Goal: Check status: Check status

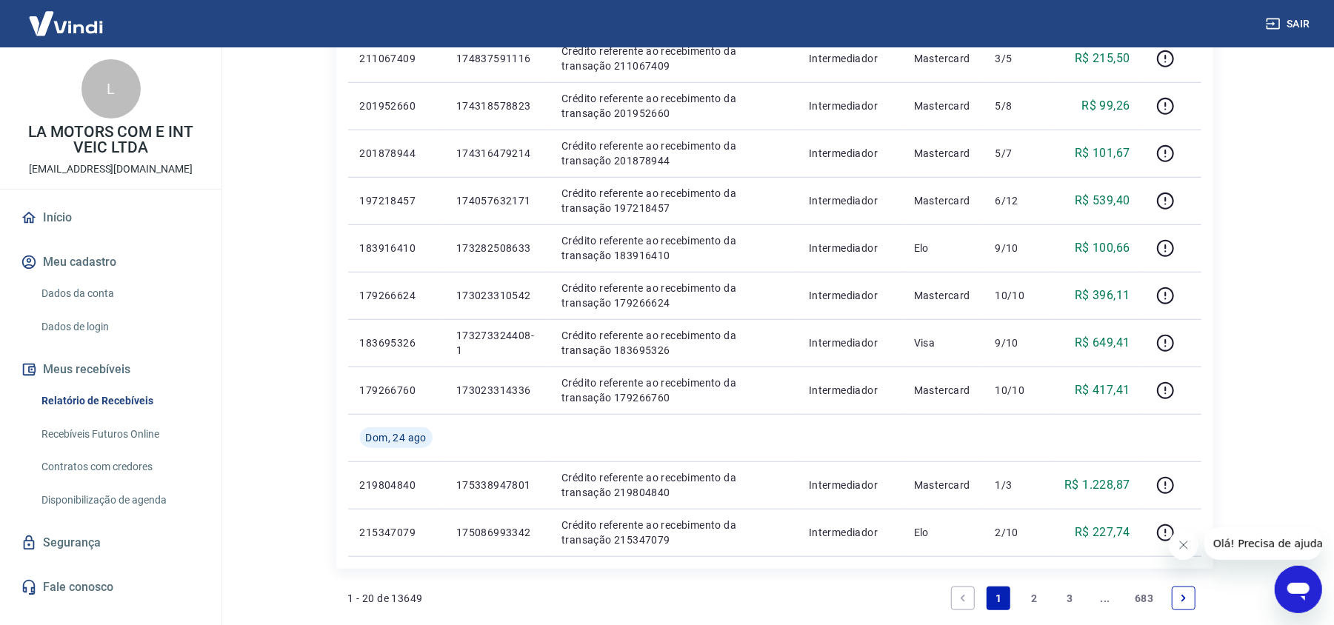
scroll to position [889, 0]
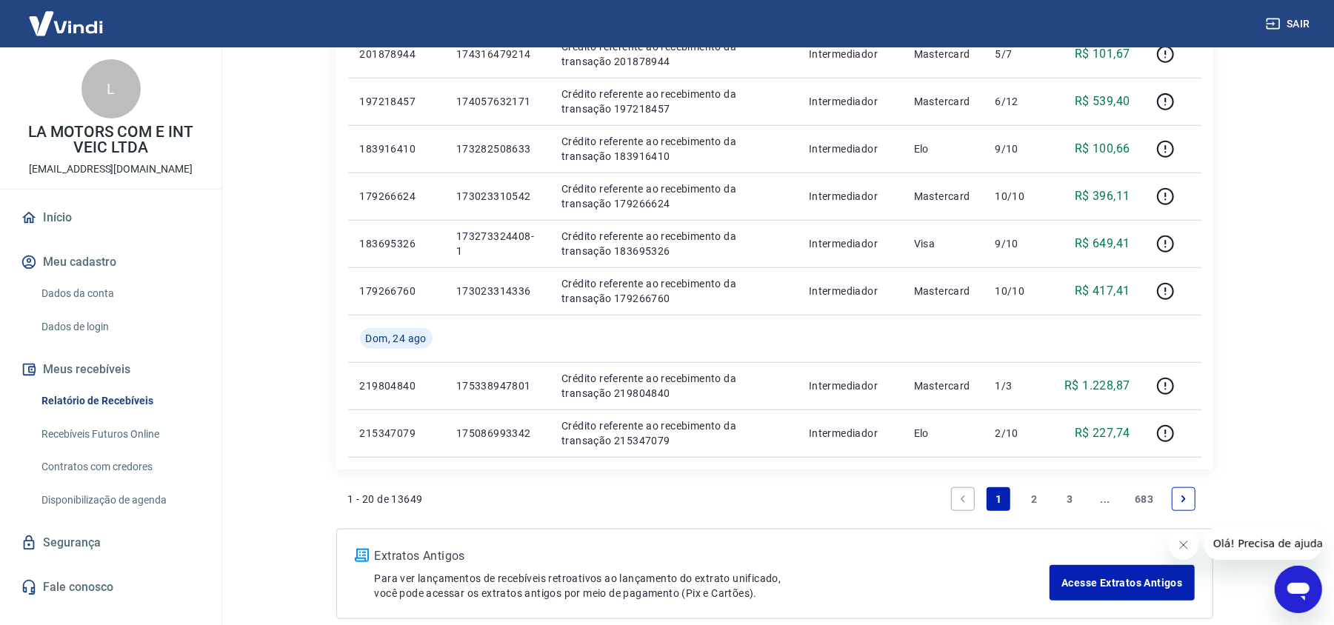
click at [1032, 501] on link "2" at bounding box center [1034, 499] width 24 height 24
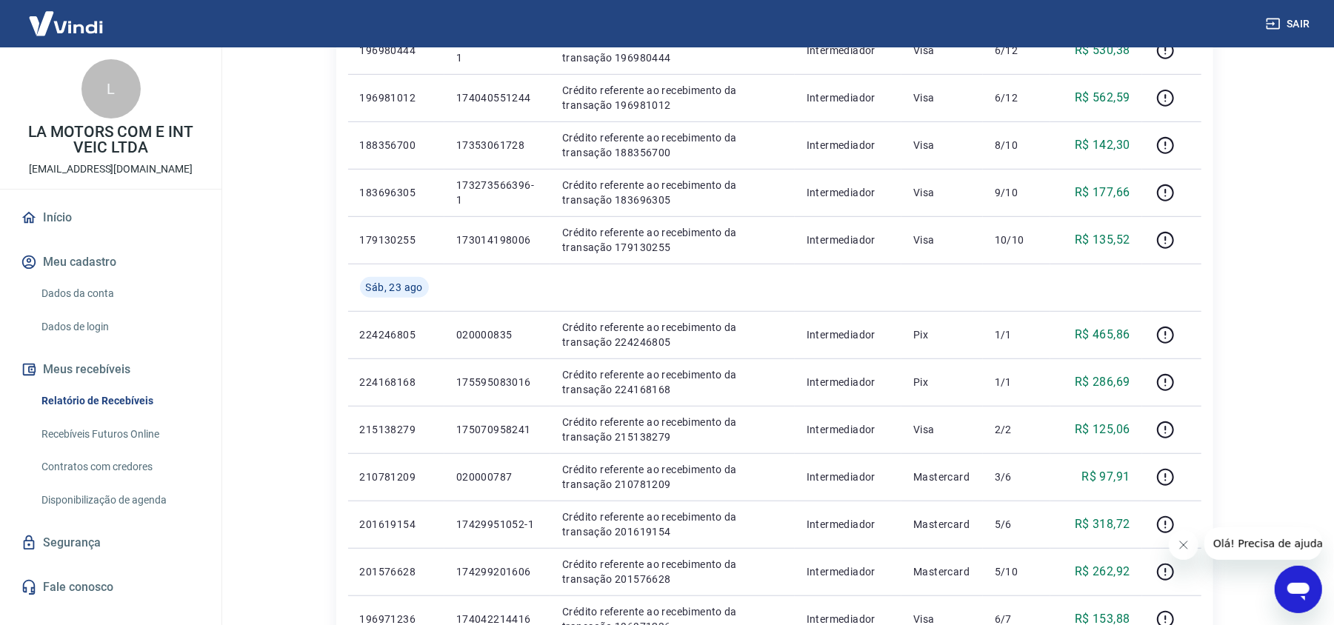
scroll to position [593, 0]
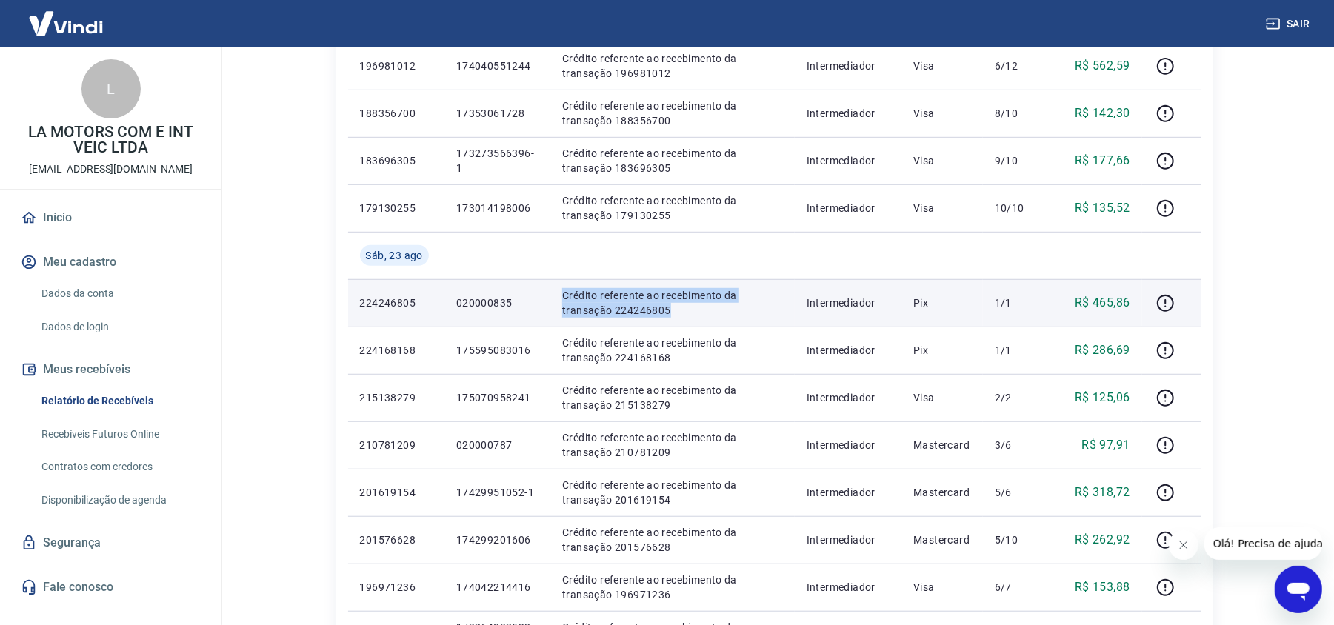
drag, startPoint x: 558, startPoint y: 299, endPoint x: 714, endPoint y: 316, distance: 157.1
click at [714, 316] on td "Crédito referente ao recebimento da transação 224246805" at bounding box center [672, 302] width 244 height 47
click at [556, 285] on td "Crédito referente ao recebimento da transação 224246805" at bounding box center [672, 302] width 244 height 47
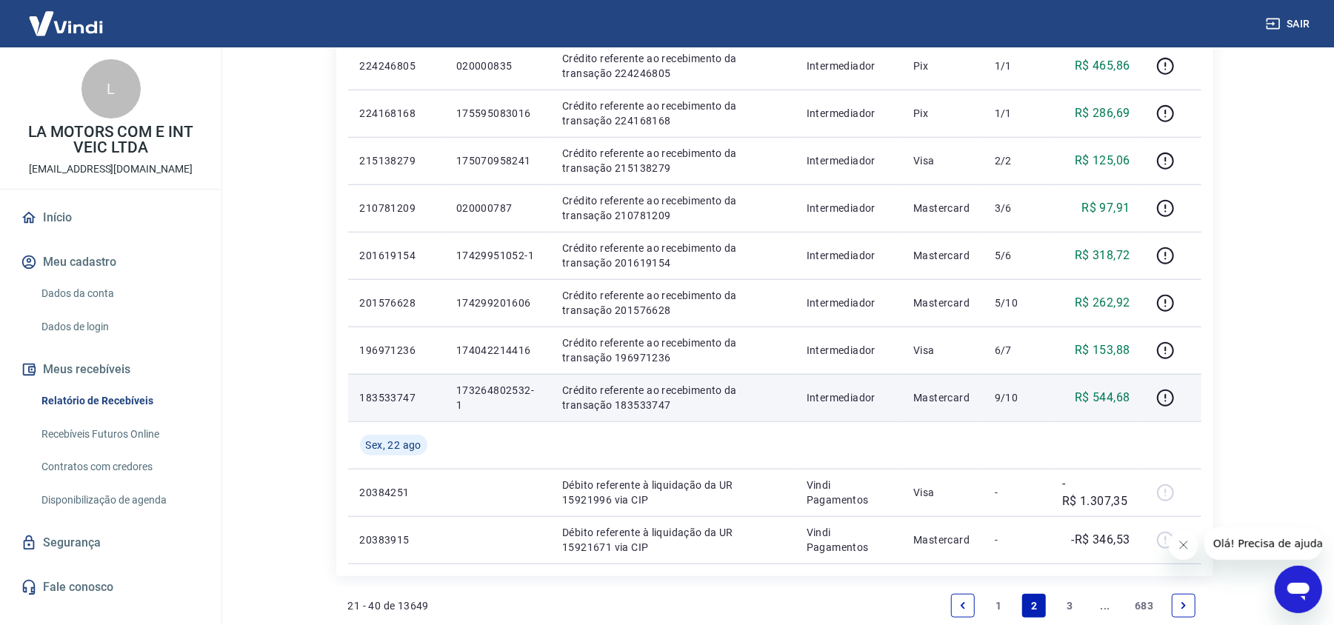
scroll to position [1013, 0]
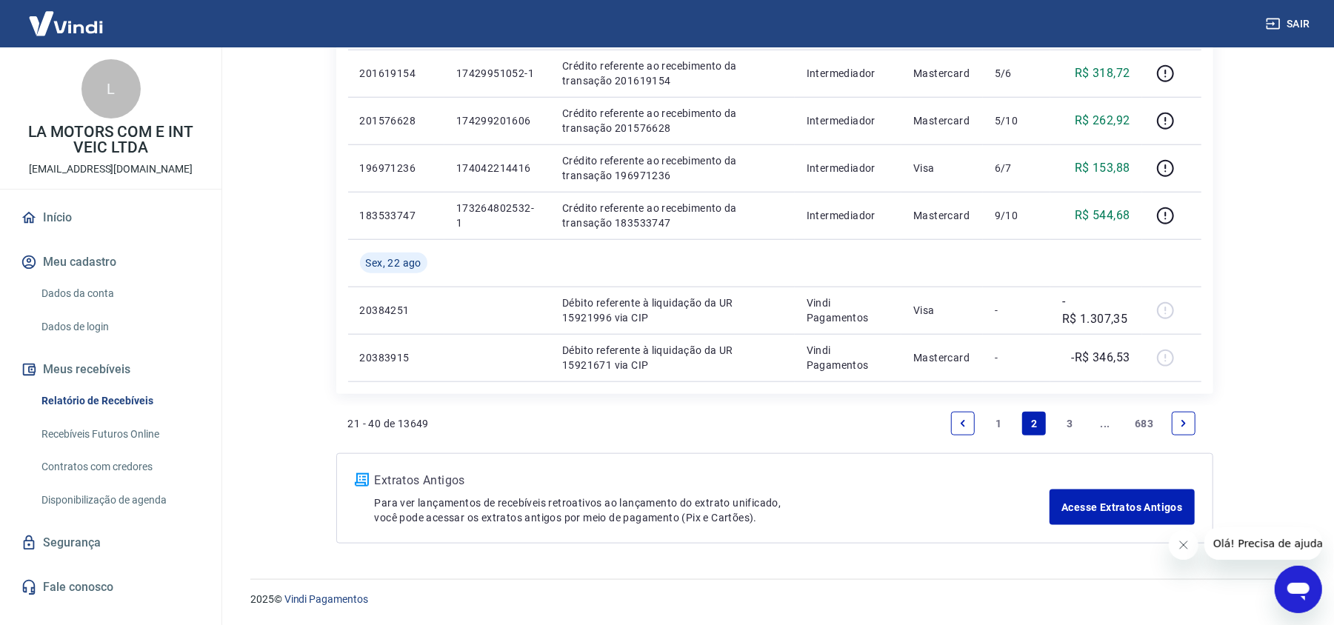
click at [990, 419] on link "1" at bounding box center [999, 424] width 24 height 24
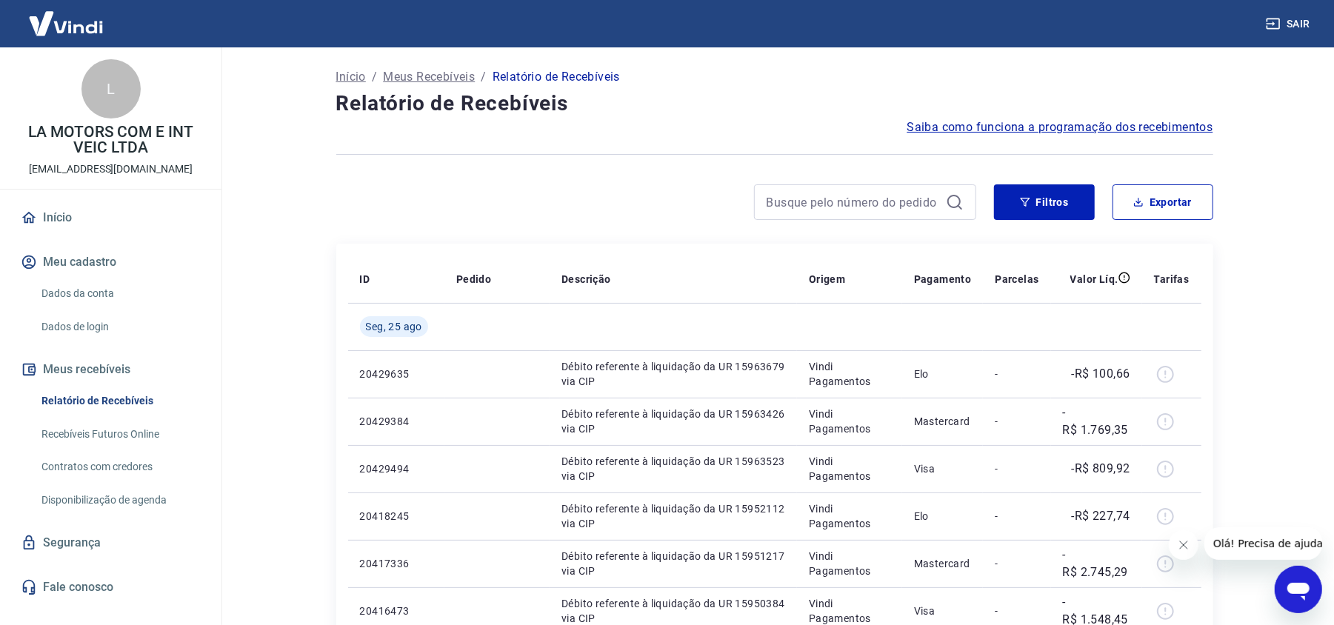
drag, startPoint x: 57, startPoint y: 373, endPoint x: 107, endPoint y: 356, distance: 53.4
click at [57, 373] on button "Meus recebíveis" at bounding box center [111, 369] width 186 height 33
click at [1056, 193] on button "Filtros" at bounding box center [1044, 202] width 101 height 36
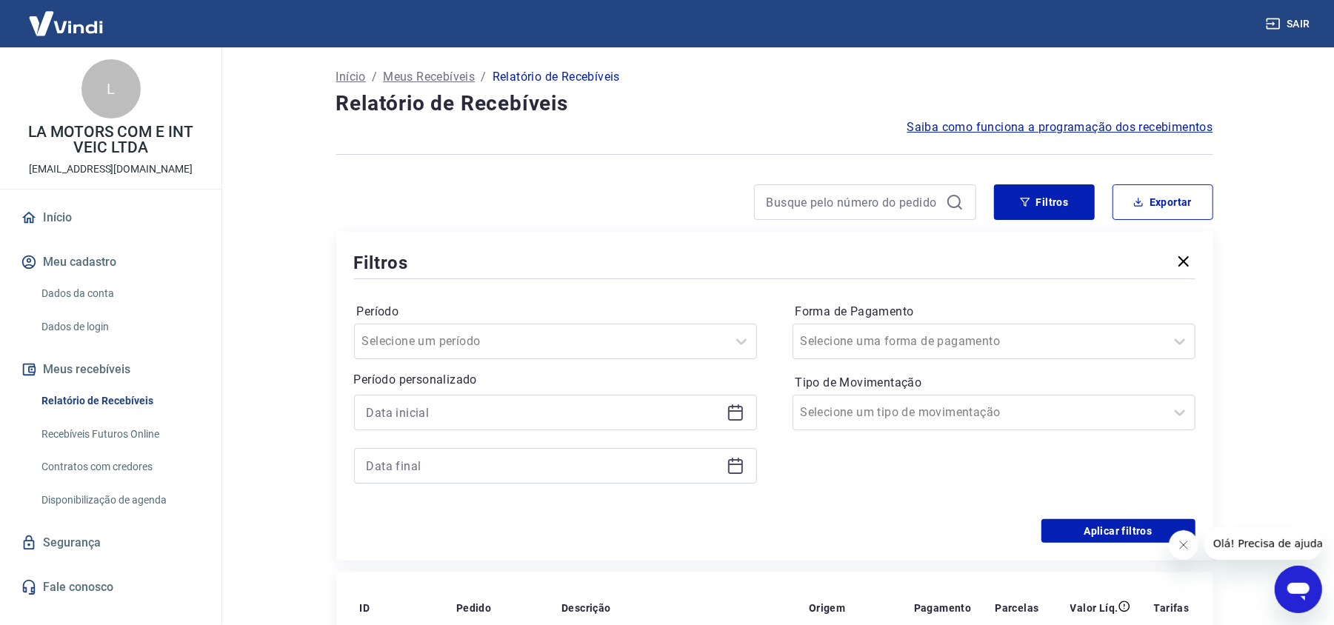
click at [730, 418] on icon at bounding box center [736, 413] width 18 height 18
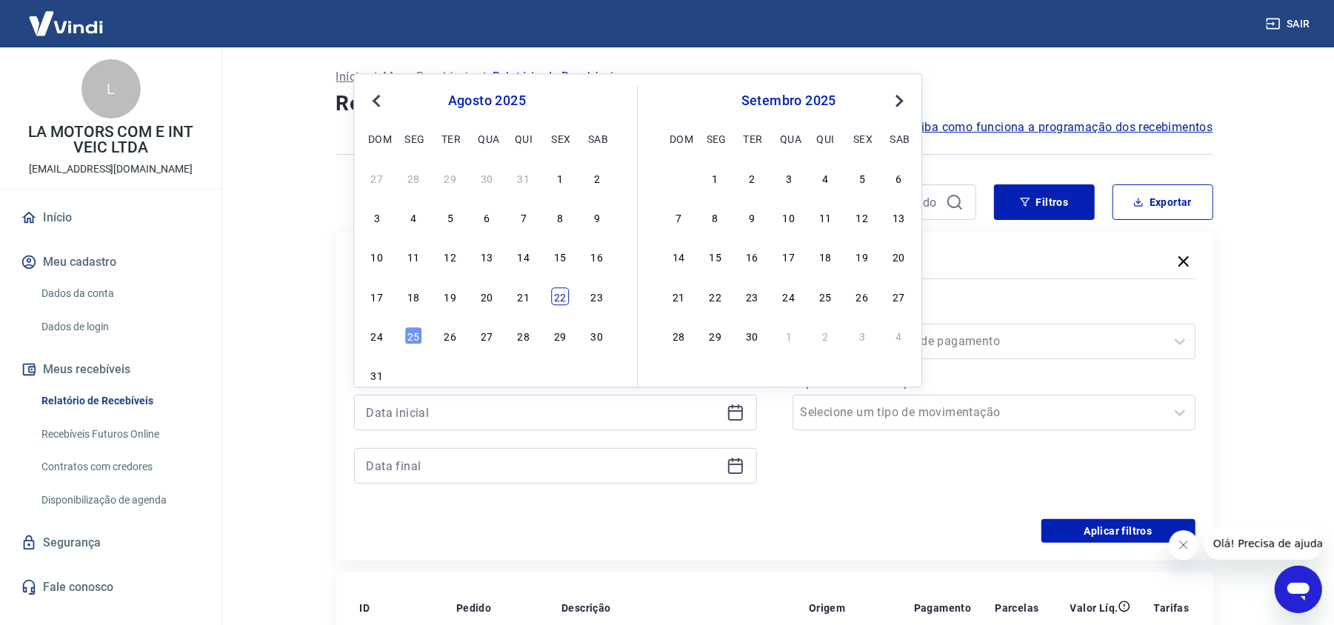
click at [556, 292] on div "22" at bounding box center [560, 296] width 18 height 18
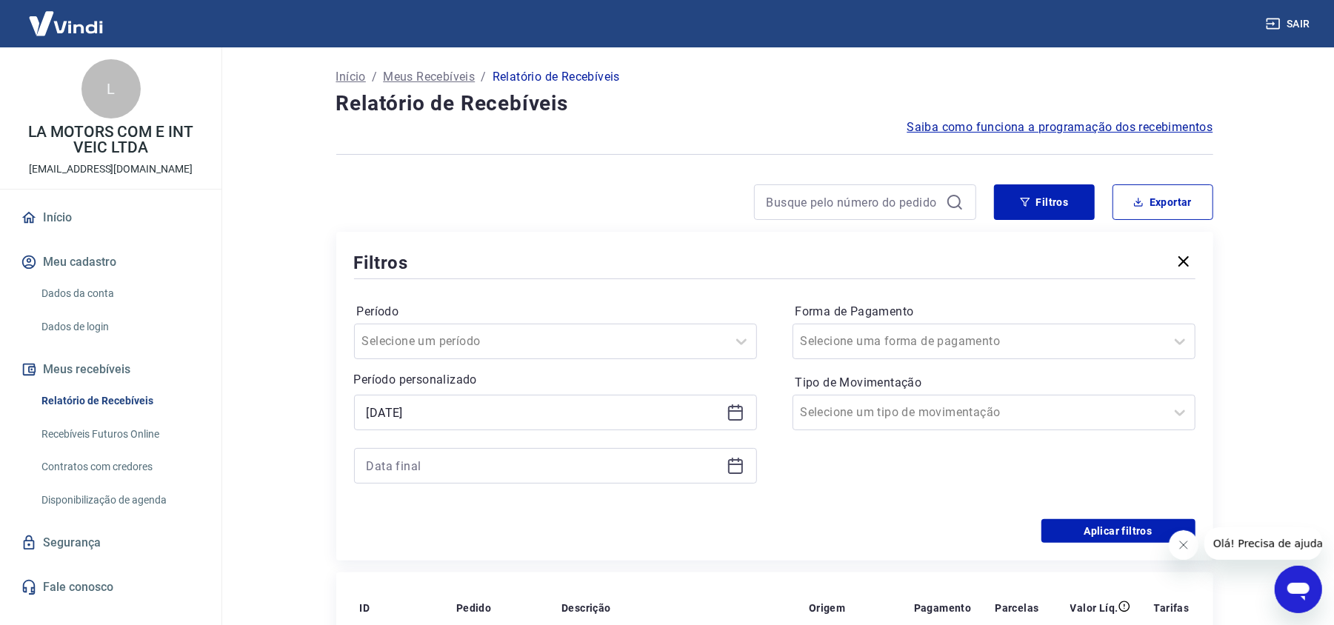
type input "[DATE]"
click at [741, 477] on div at bounding box center [555, 466] width 403 height 36
click at [732, 472] on icon at bounding box center [736, 466] width 18 height 18
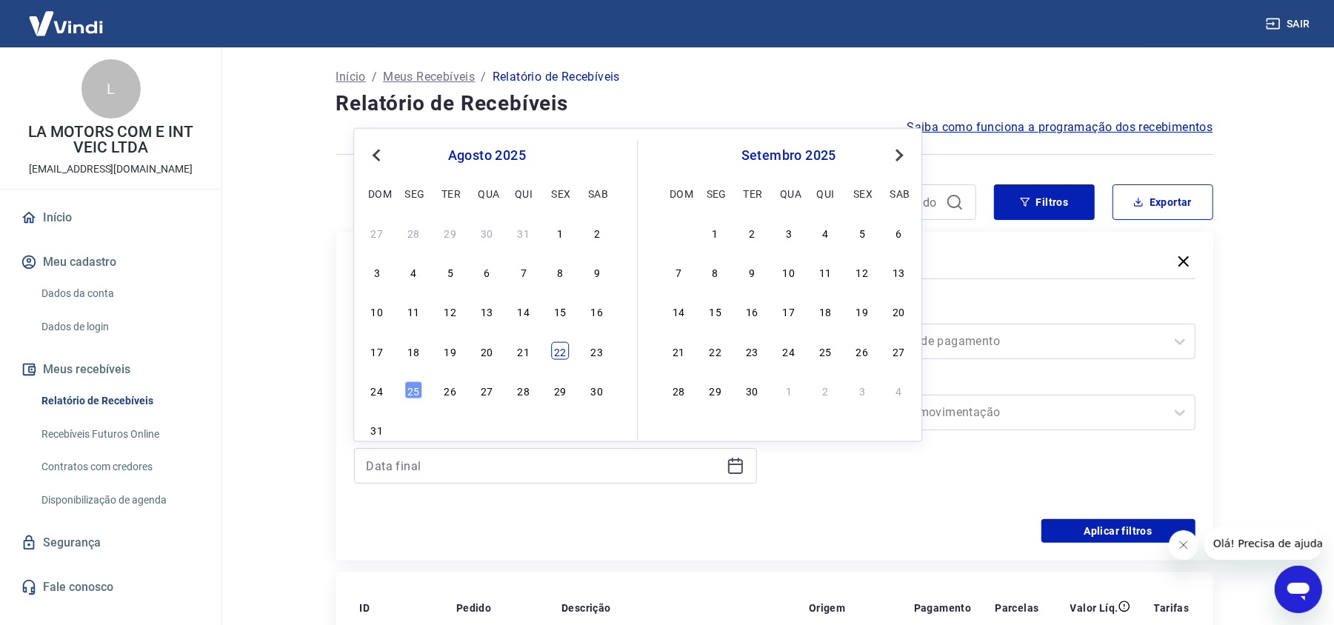
click at [563, 350] on div "22" at bounding box center [560, 350] width 18 height 18
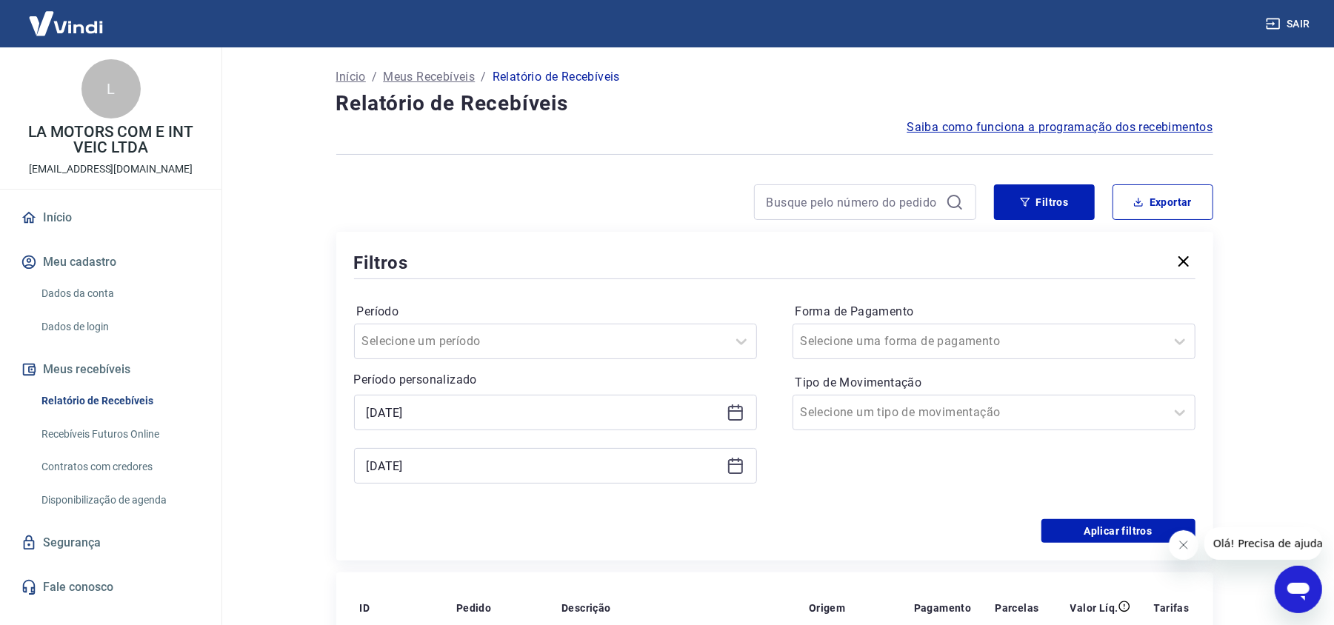
type input "[DATE]"
click at [729, 470] on icon at bounding box center [735, 466] width 15 height 15
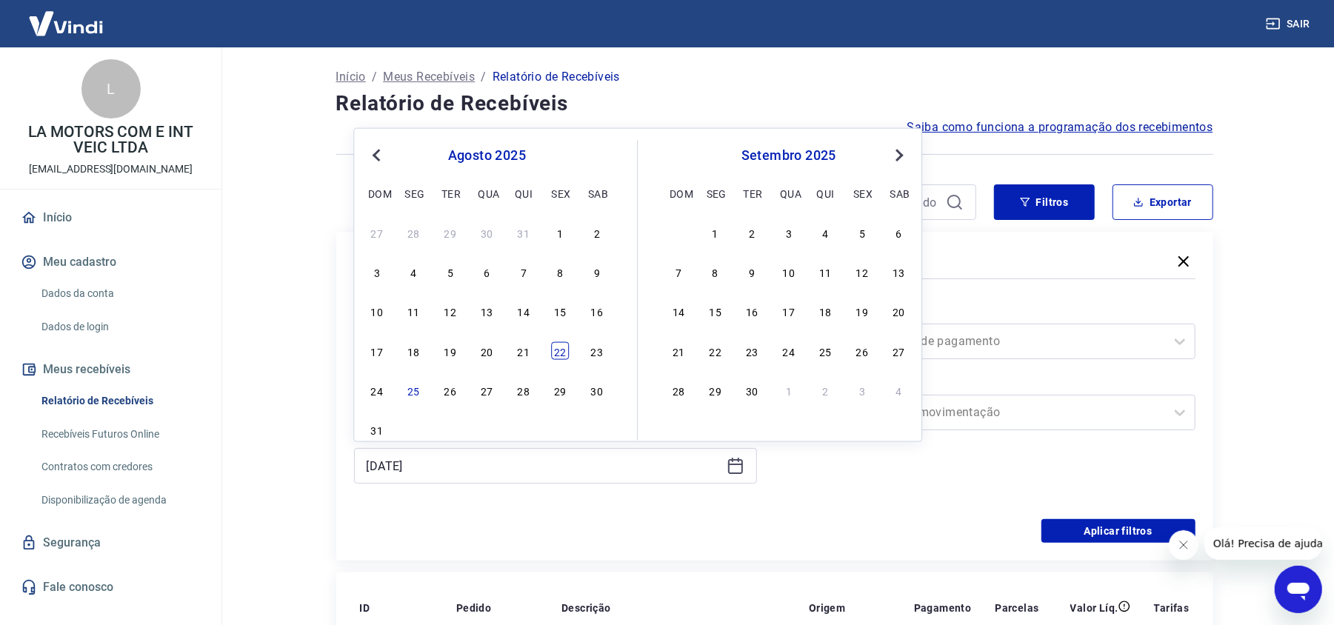
click at [561, 354] on div "22" at bounding box center [560, 350] width 18 height 18
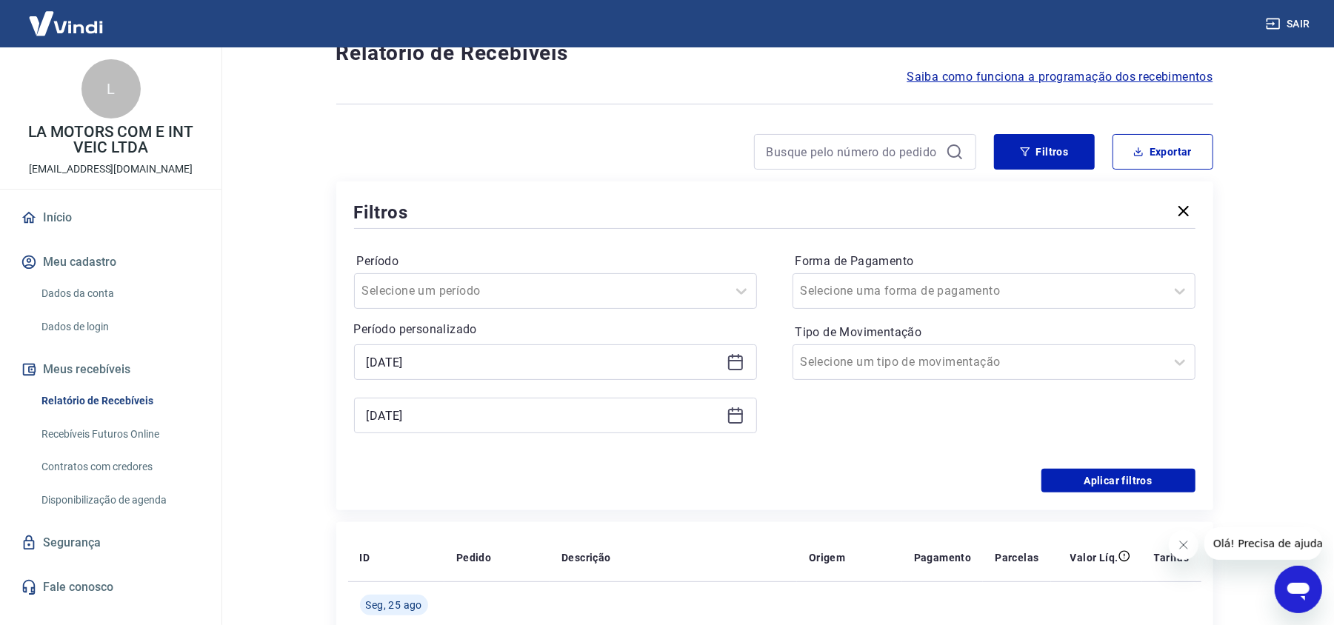
scroll to position [99, 0]
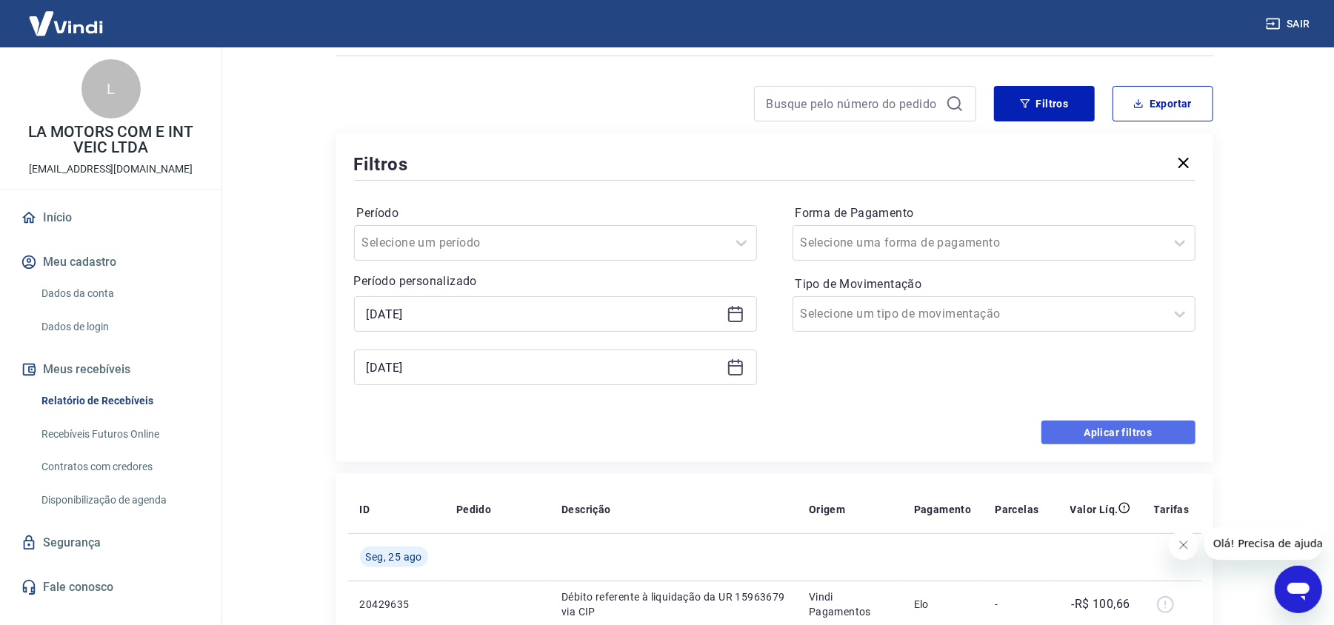
click at [1090, 439] on button "Aplicar filtros" at bounding box center [1118, 433] width 154 height 24
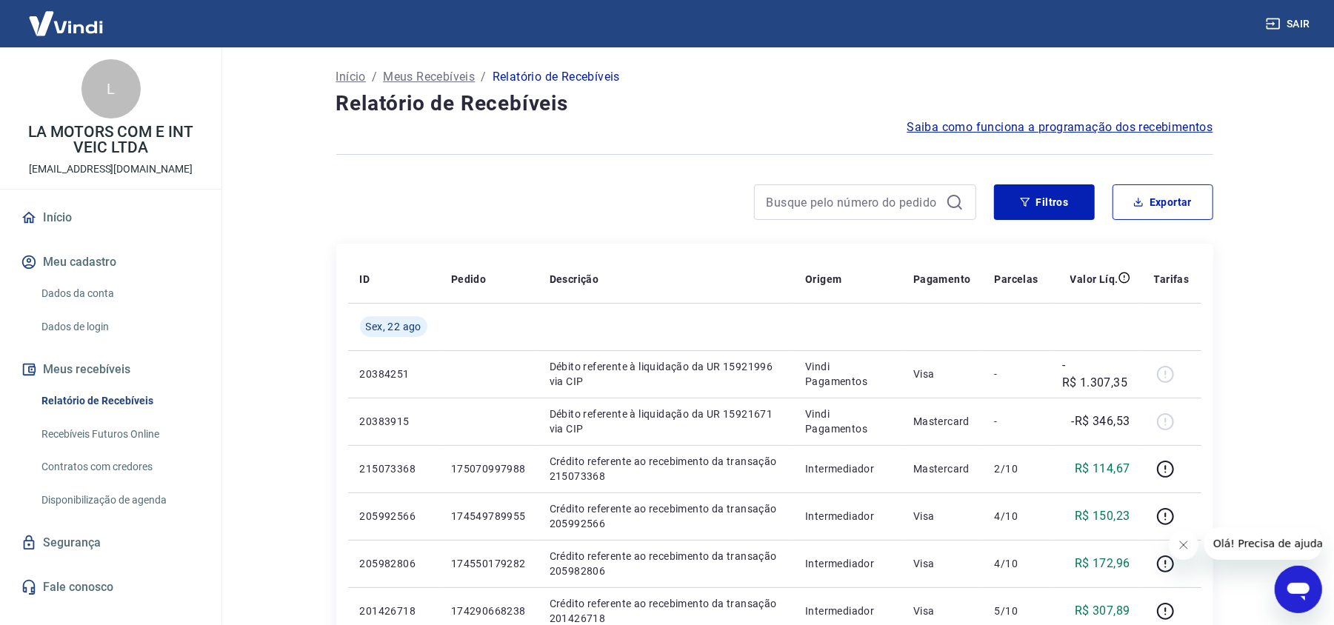
click at [335, 256] on div "Início / Meus Recebíveis / Relatório de Recebíveis Relatório de Recebíveis Saib…" at bounding box center [775, 502] width 913 height 910
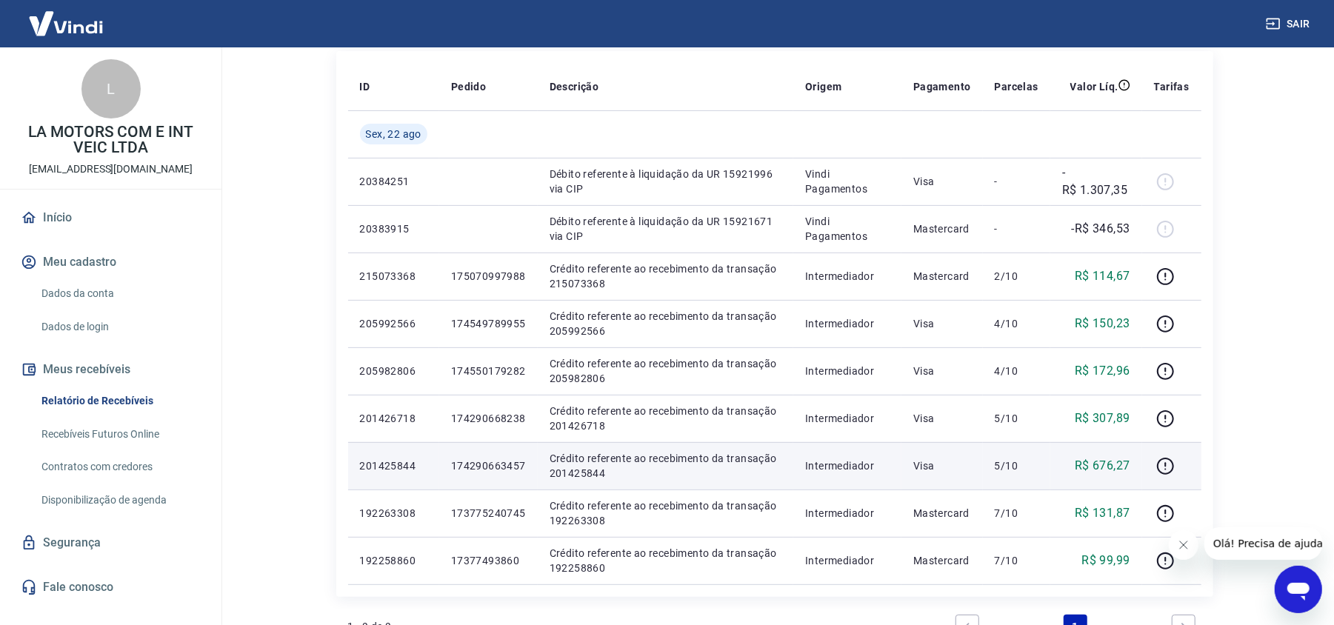
scroll to position [197, 0]
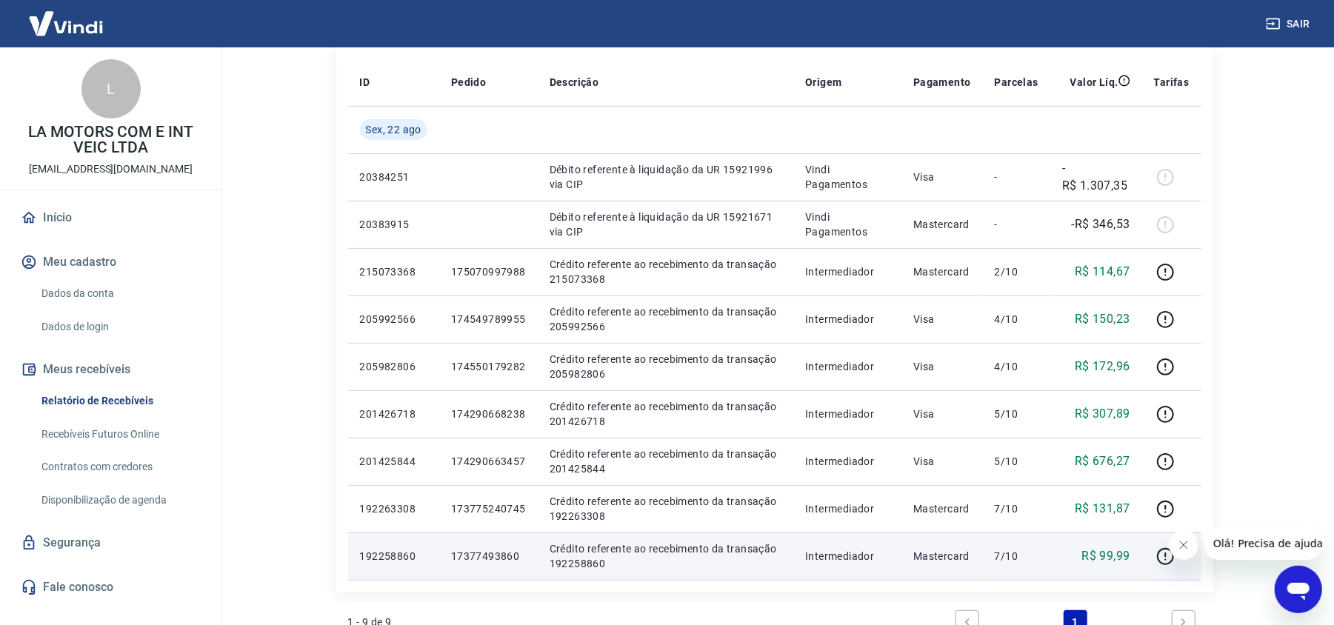
click at [505, 556] on p "17377493860" at bounding box center [488, 556] width 75 height 15
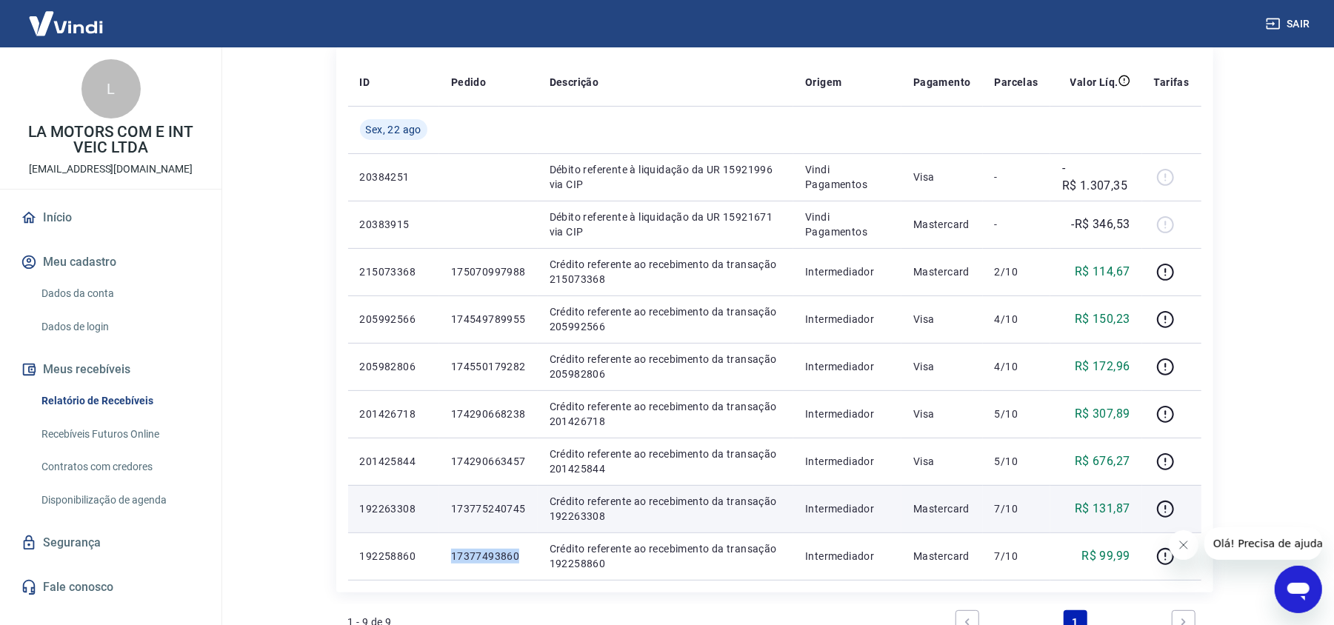
copy p "17377493860"
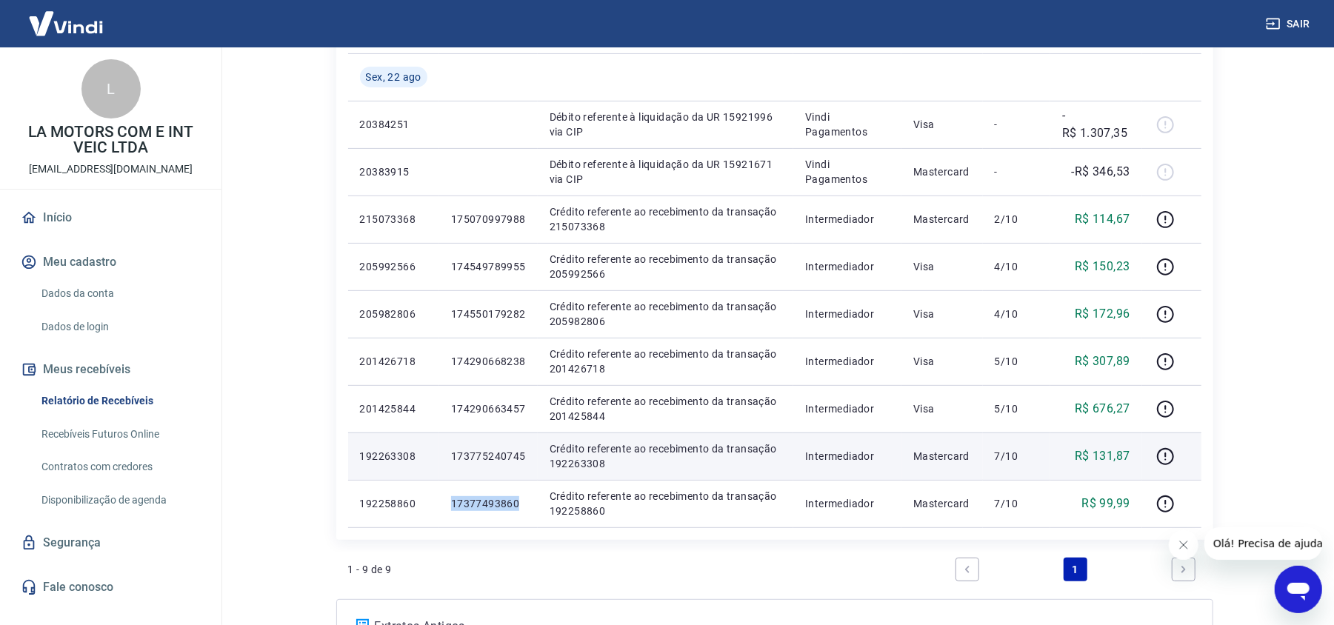
scroll to position [296, 0]
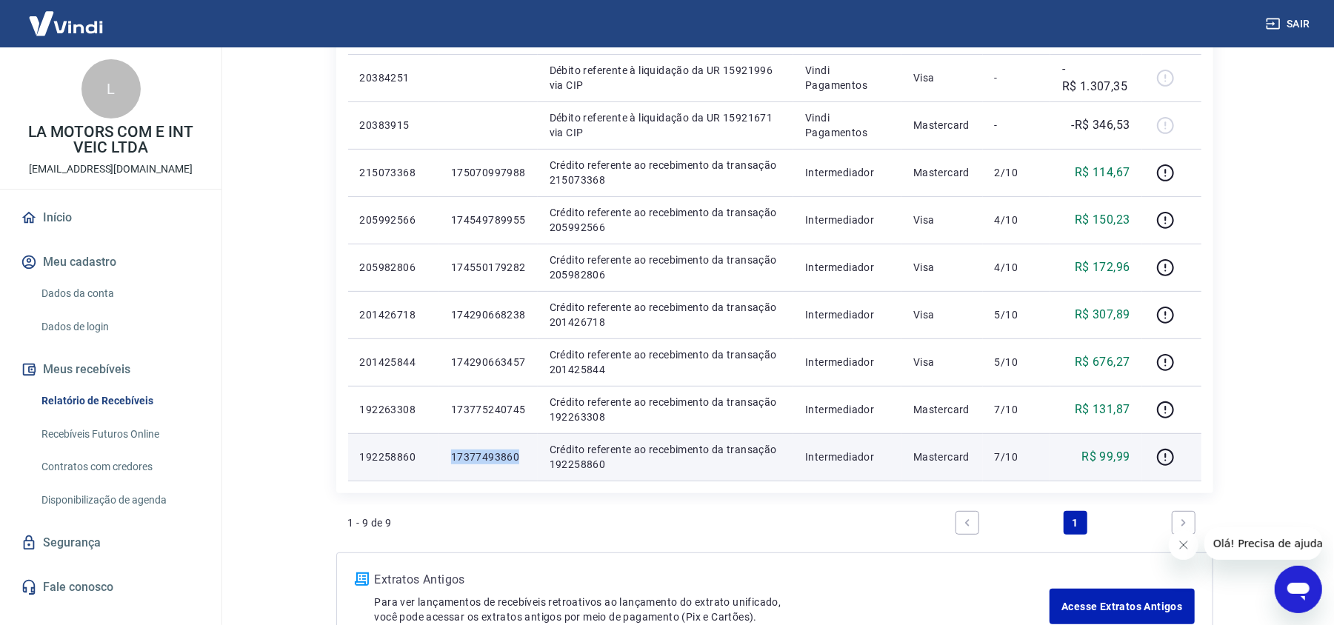
click at [469, 455] on p "17377493860" at bounding box center [488, 457] width 75 height 15
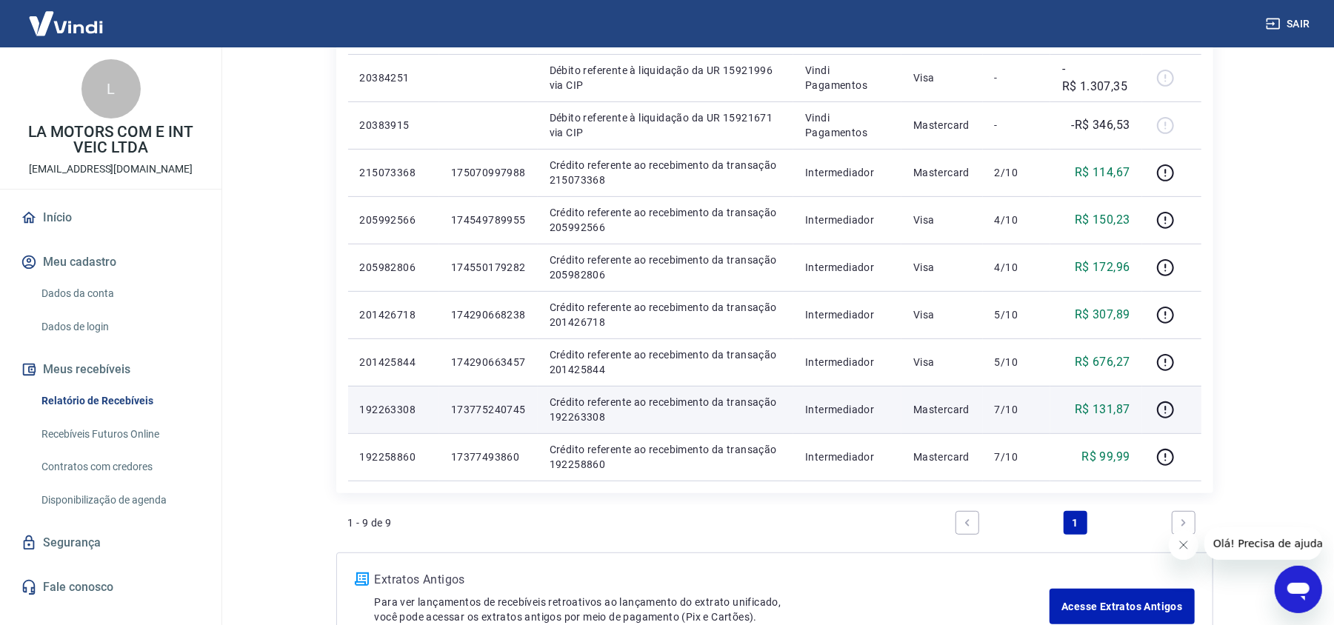
click at [496, 418] on td "173775240745" at bounding box center [488, 409] width 99 height 47
click at [499, 412] on p "173775240745" at bounding box center [488, 409] width 75 height 15
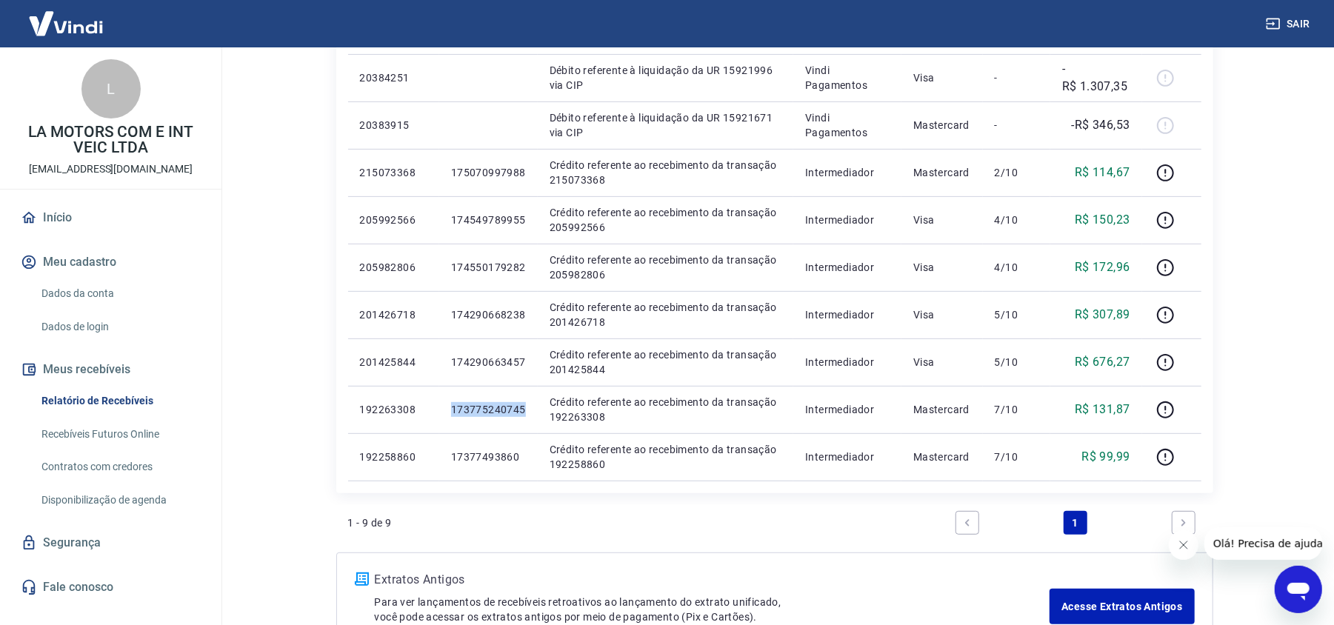
copy p "173775240745"
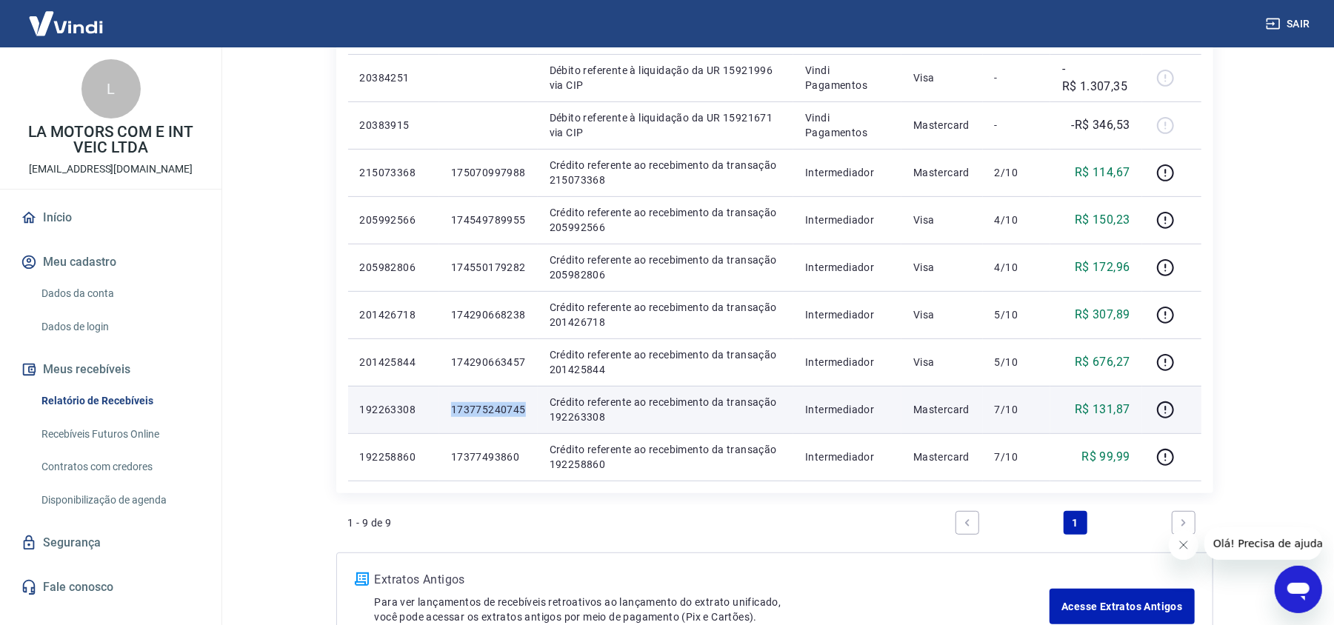
click at [495, 407] on p "173775240745" at bounding box center [488, 409] width 75 height 15
click at [496, 409] on p "173775240745" at bounding box center [488, 409] width 75 height 15
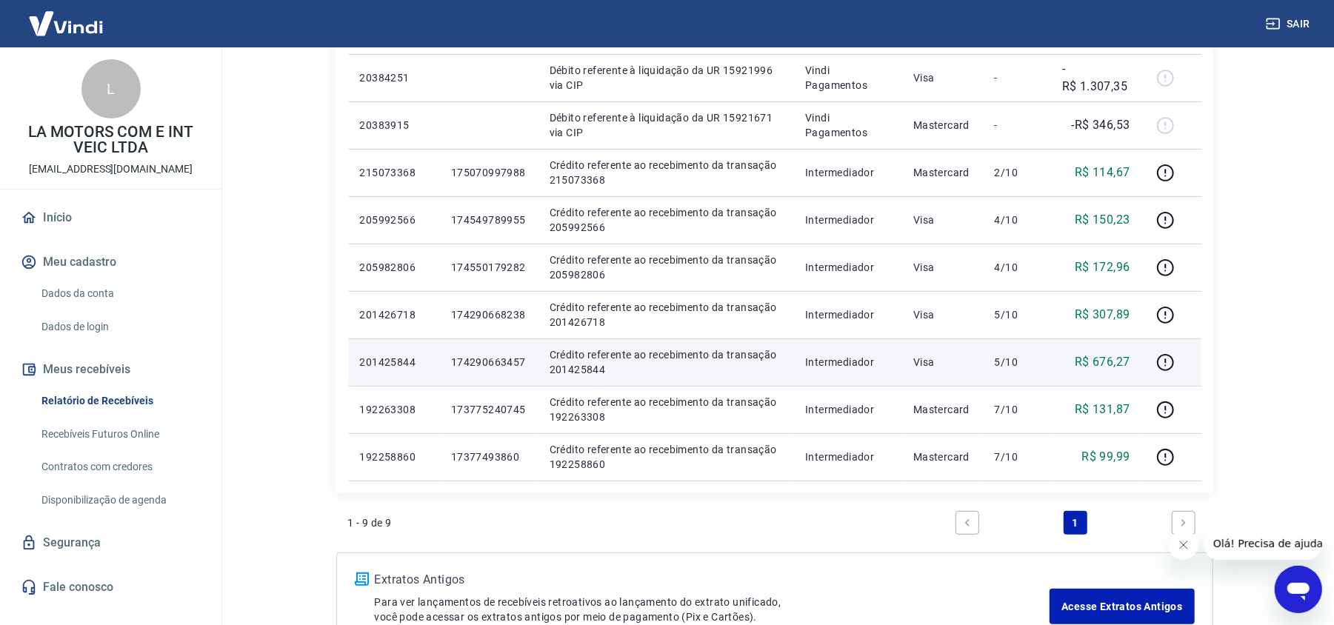
click at [484, 361] on p "174290663457" at bounding box center [488, 362] width 75 height 15
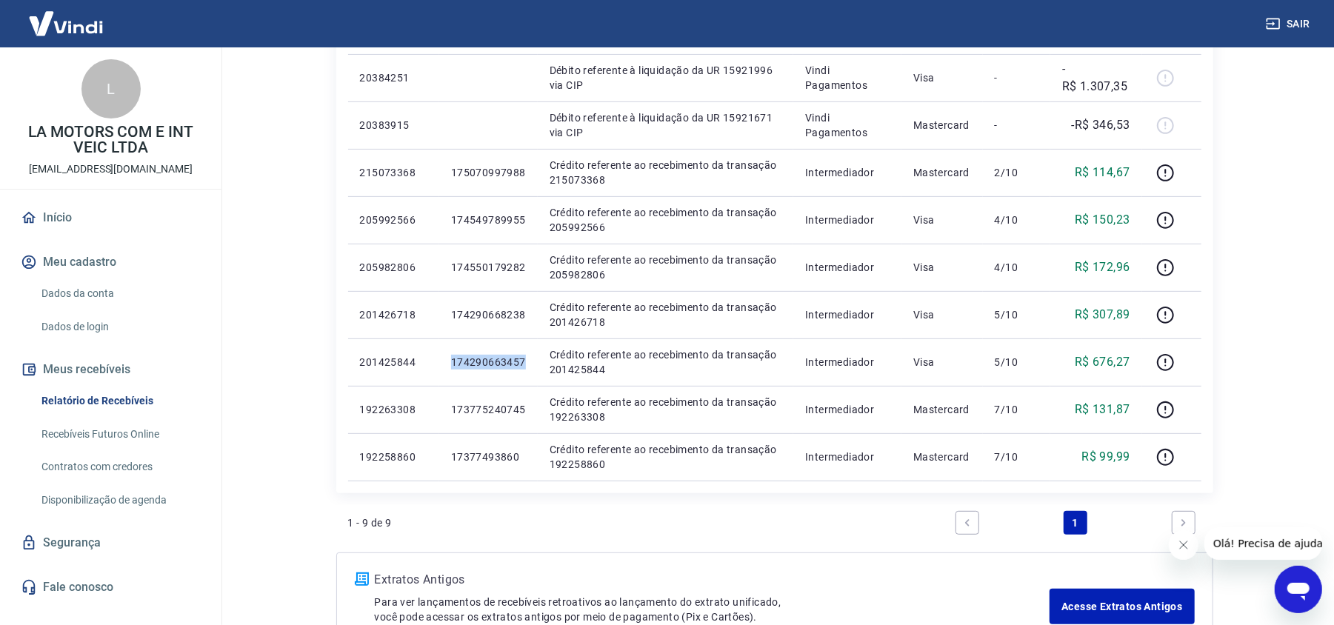
copy p "174290663457"
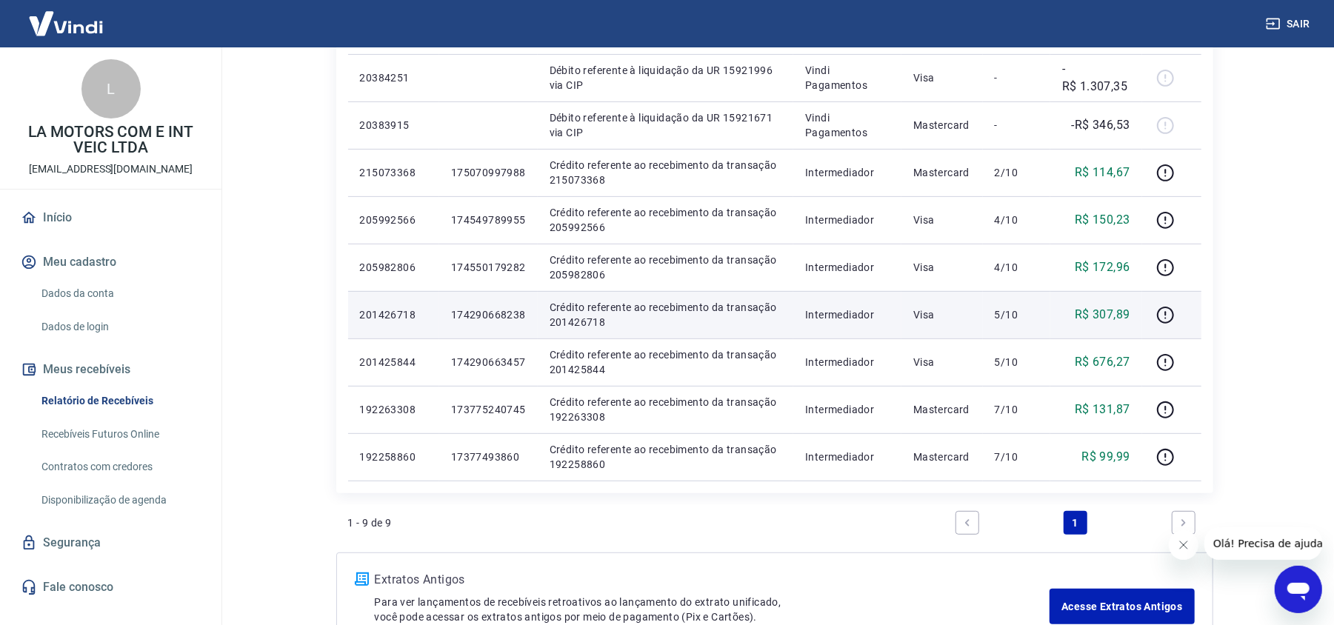
click at [473, 309] on p "174290668238" at bounding box center [488, 314] width 75 height 15
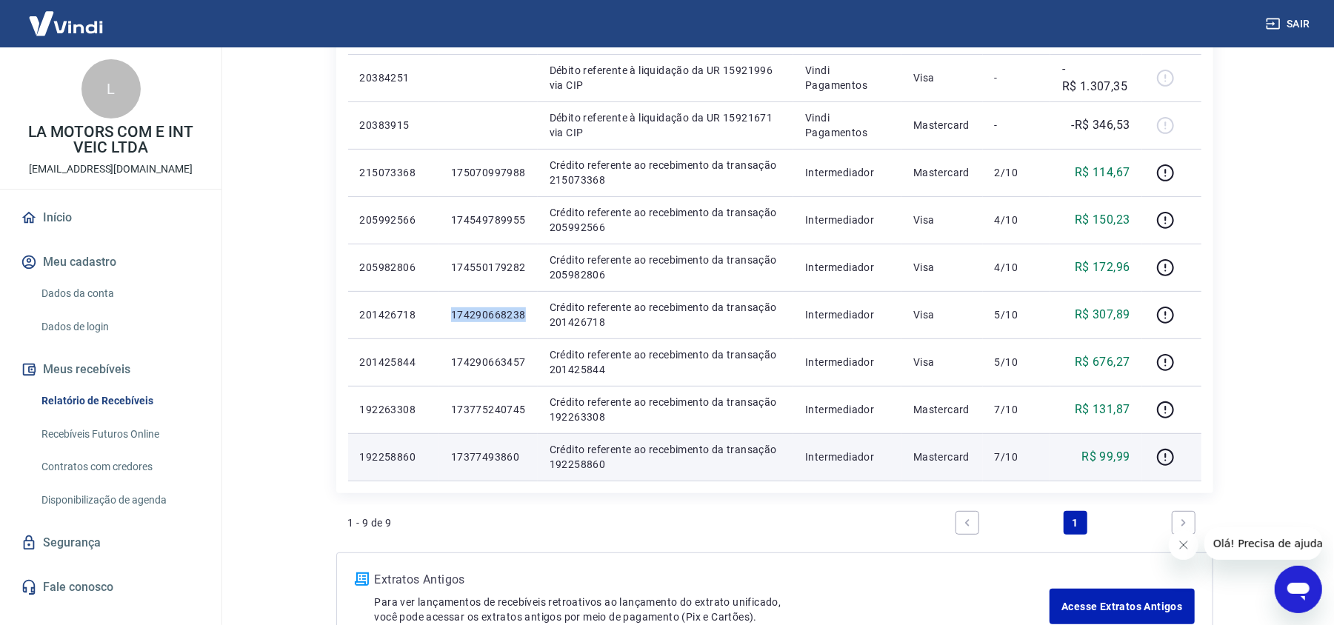
copy p "174290668238"
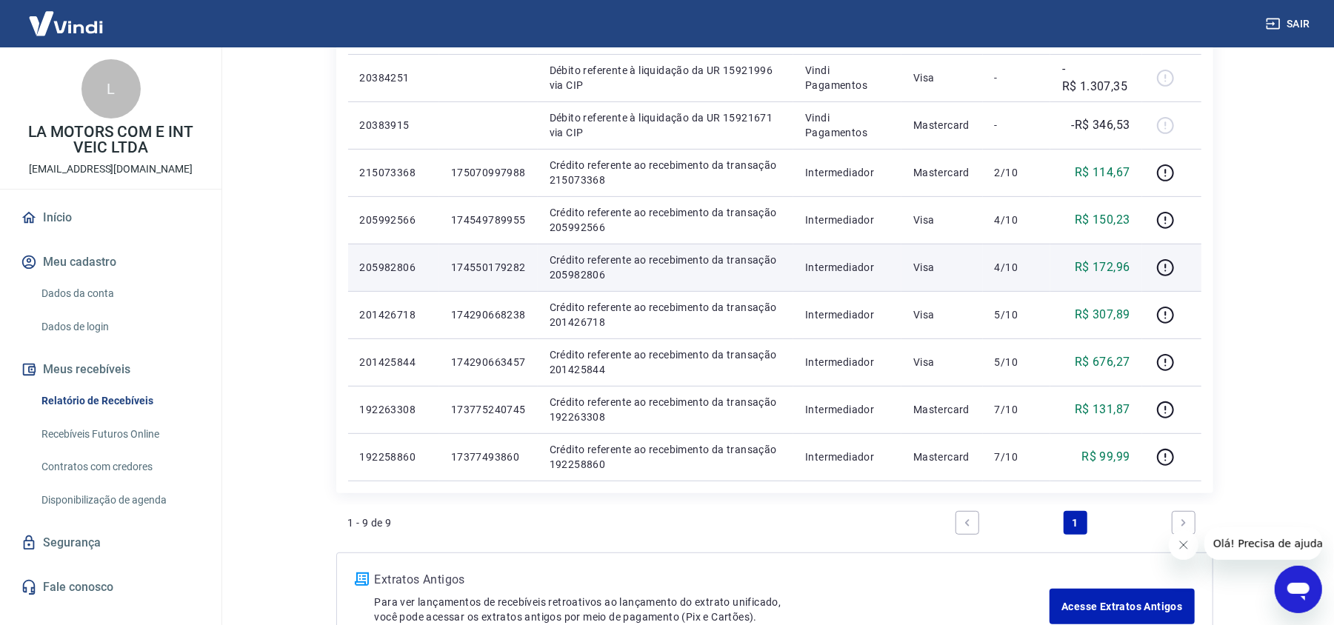
click at [501, 273] on p "174550179282" at bounding box center [488, 267] width 75 height 15
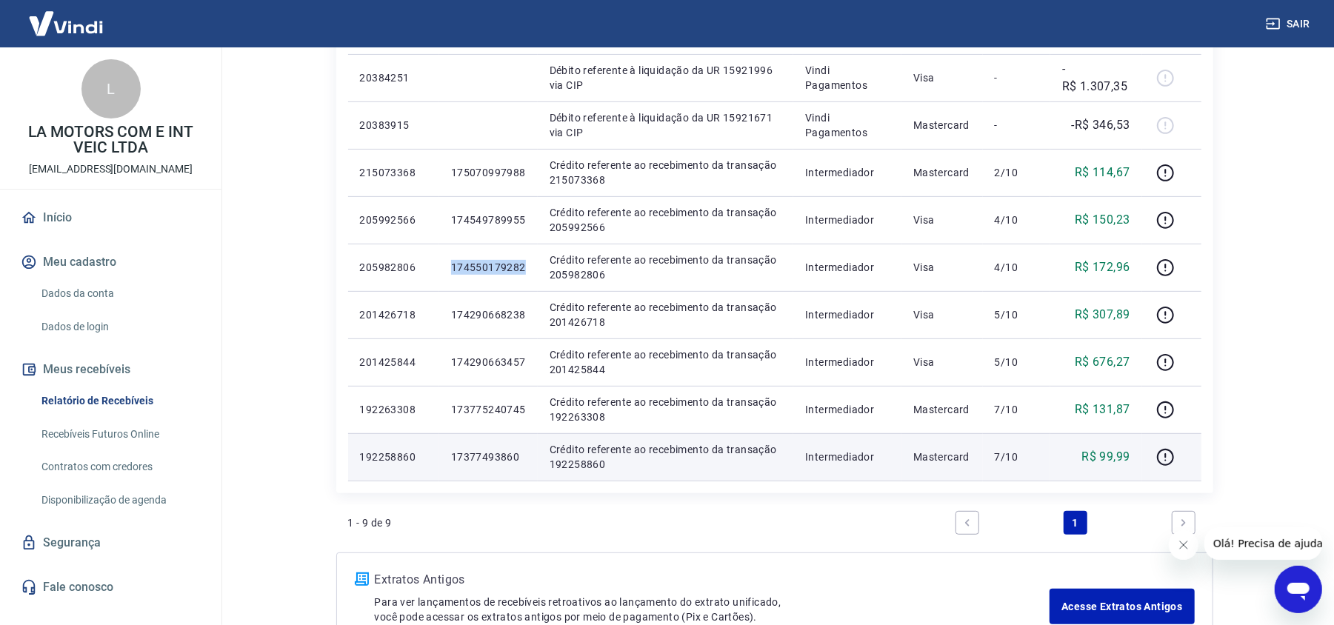
copy p "174550179282"
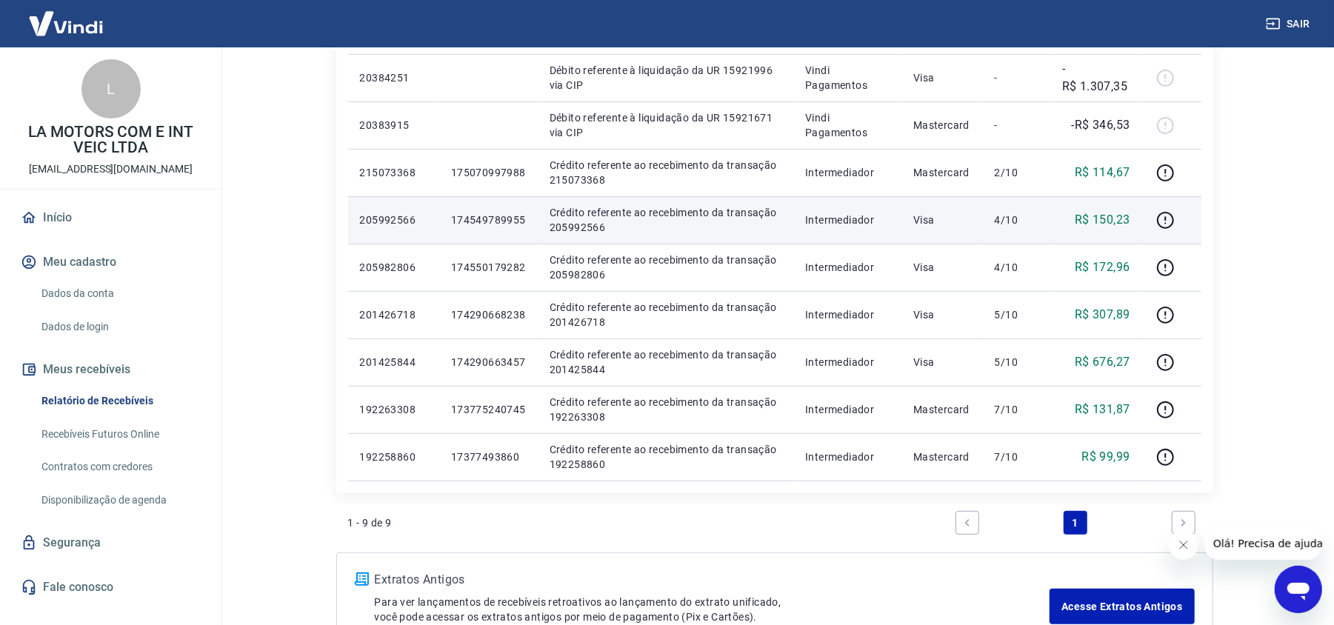
click at [490, 224] on p "174549789955" at bounding box center [488, 220] width 75 height 15
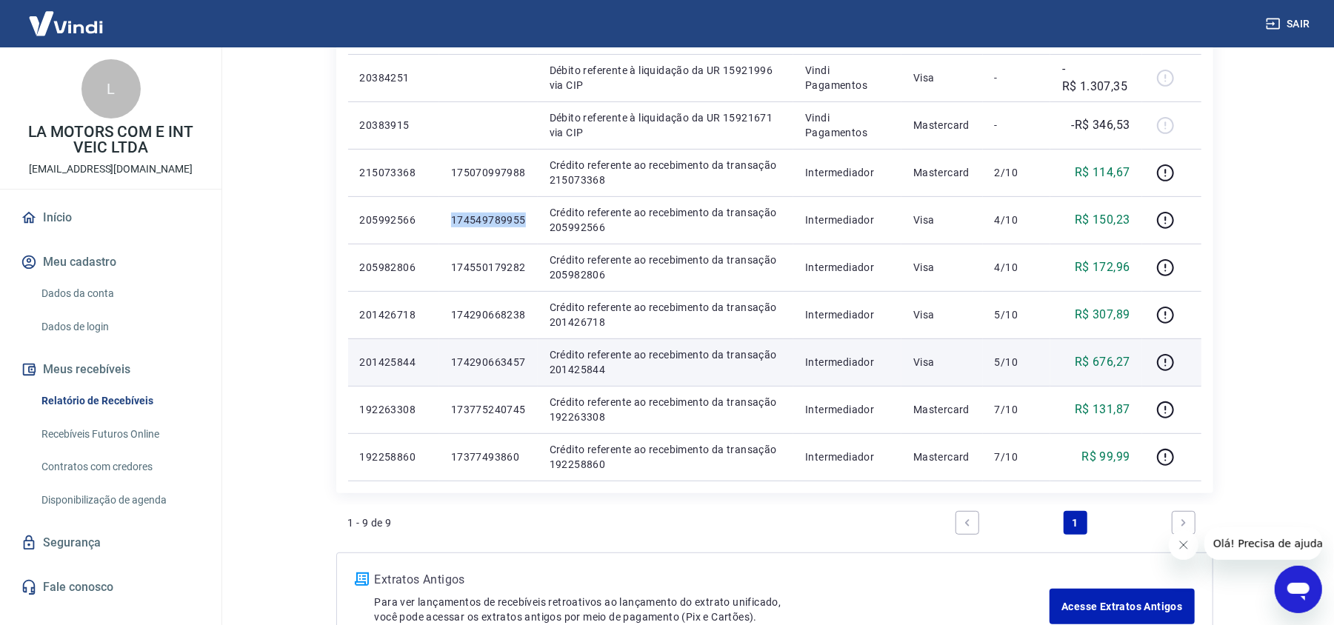
copy p "174549789955"
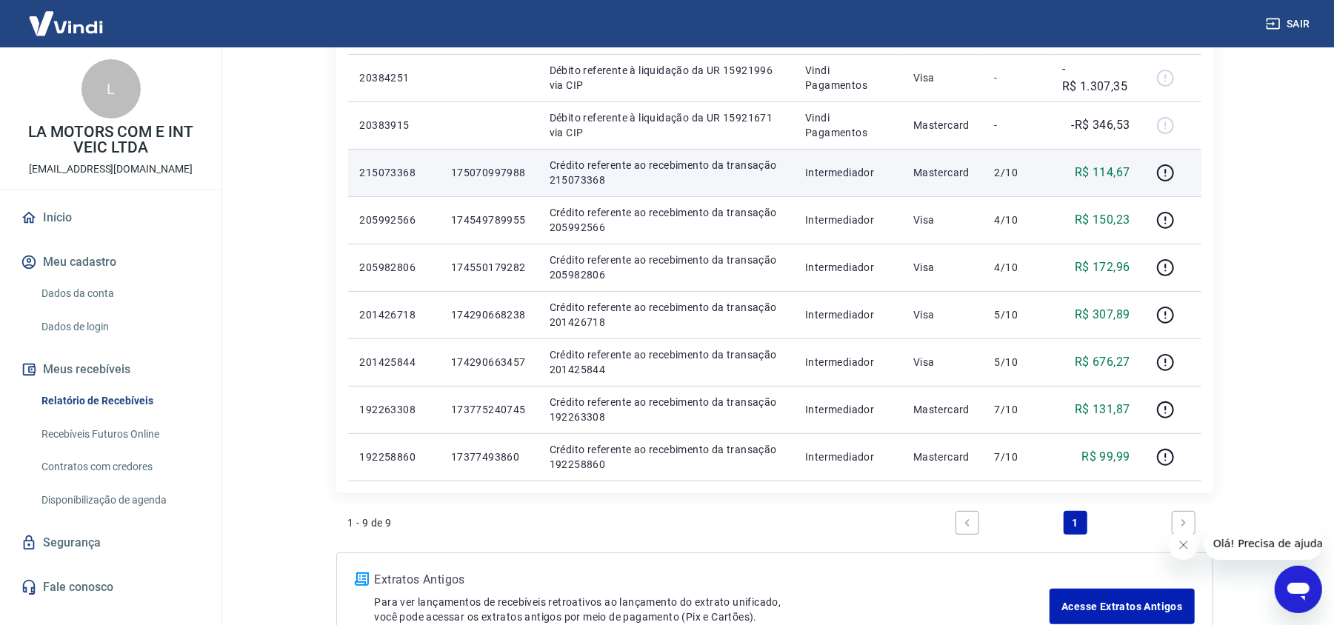
click at [486, 175] on p "175070997988" at bounding box center [488, 172] width 75 height 15
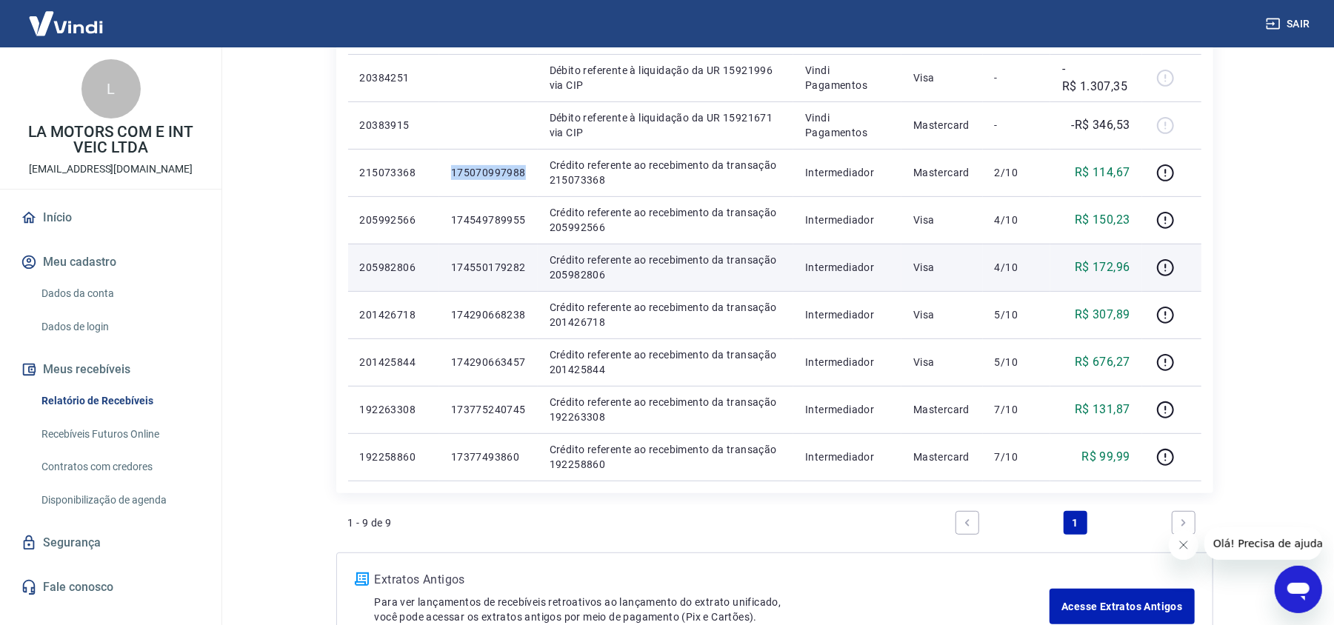
copy p "175070997988"
